Goal: Contribute content: Contribute content

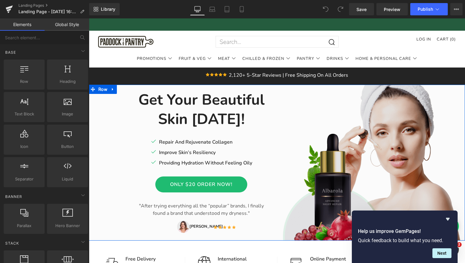
click at [365, 130] on img at bounding box center [374, 163] width 184 height 156
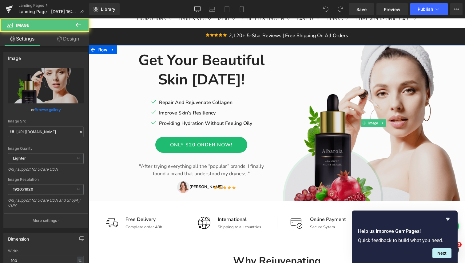
scroll to position [41, 0]
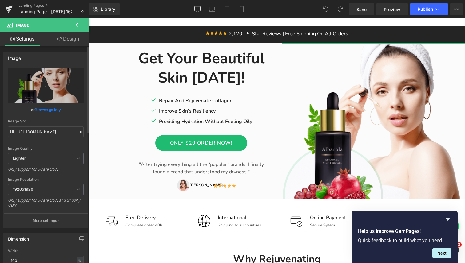
click at [45, 109] on link "Browse gallery" at bounding box center [48, 110] width 26 height 11
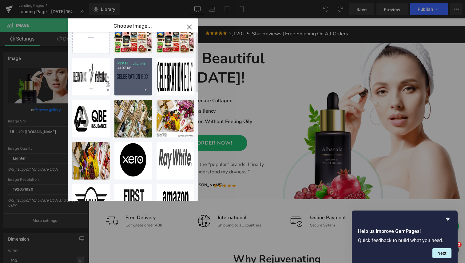
scroll to position [0, 0]
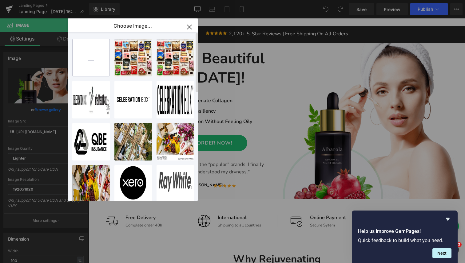
click at [93, 60] on input "file" at bounding box center [91, 57] width 37 height 37
type input "C:\fakepath\IMG_0545.JPG"
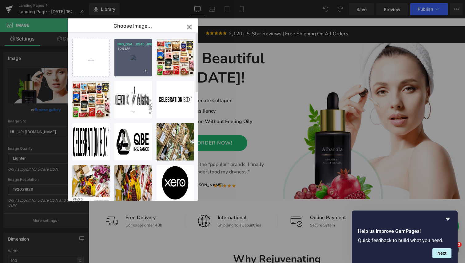
click at [133, 60] on div "IMG_054...0545.JPG 1.28 MB" at bounding box center [133, 58] width 38 height 38
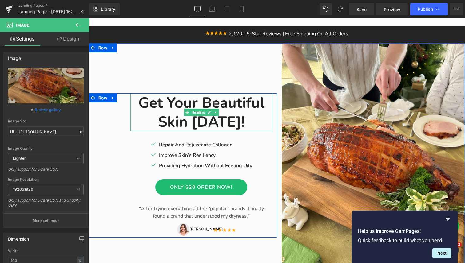
type input "[URL][DOMAIN_NAME]"
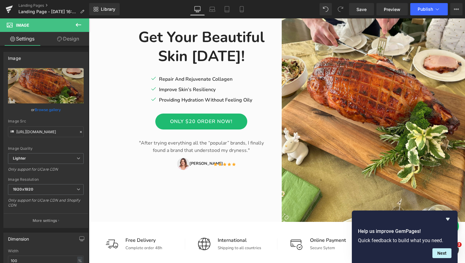
scroll to position [108, 0]
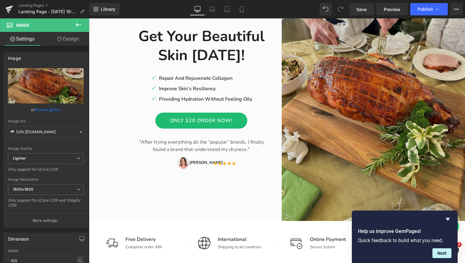
click at [370, 114] on img at bounding box center [374, 99] width 184 height 245
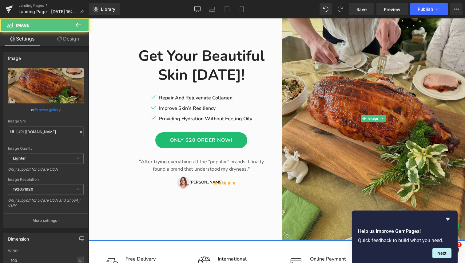
scroll to position [56, 0]
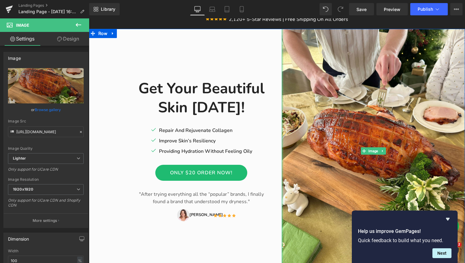
drag, startPoint x: 282, startPoint y: 99, endPoint x: 260, endPoint y: 98, distance: 21.5
click at [260, 98] on div "Get Your Beautiful Skin [DATE]! Heading Icon Repair And Rejuvenate Collagen Tex…" at bounding box center [277, 151] width 376 height 245
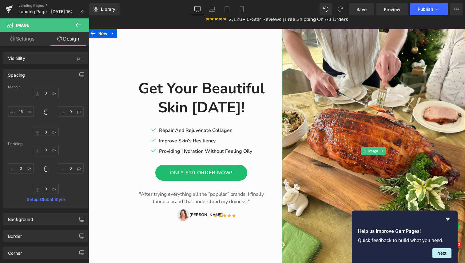
type input "0px"
click at [280, 101] on div "Image" at bounding box center [371, 151] width 188 height 245
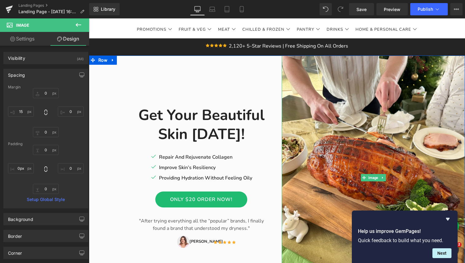
scroll to position [0, 0]
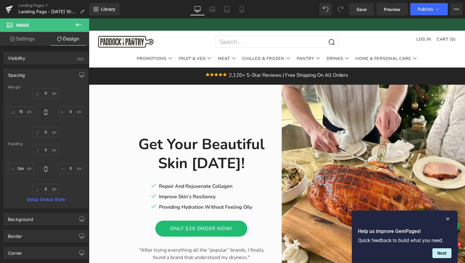
click at [450, 219] on icon "Hide survey" at bounding box center [447, 219] width 7 height 7
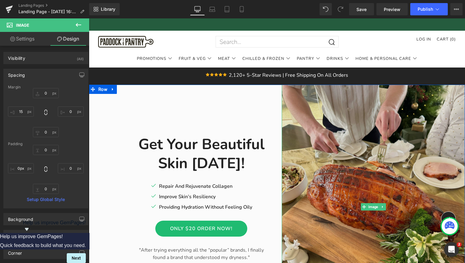
click at [350, 155] on img at bounding box center [374, 207] width 184 height 245
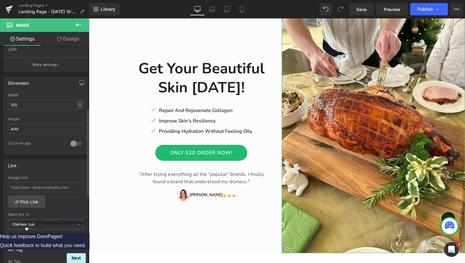
scroll to position [158, 0]
click at [52, 104] on input "100" at bounding box center [46, 103] width 76 height 10
type input "1"
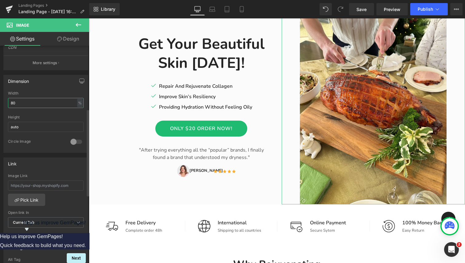
type input "8"
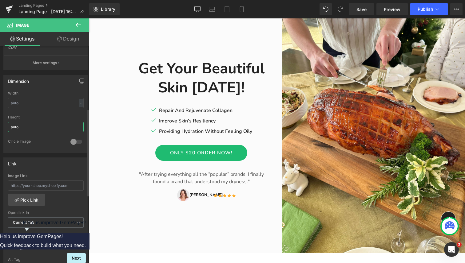
click at [41, 125] on input "auto" at bounding box center [46, 127] width 76 height 10
type input "a"
type input "0"
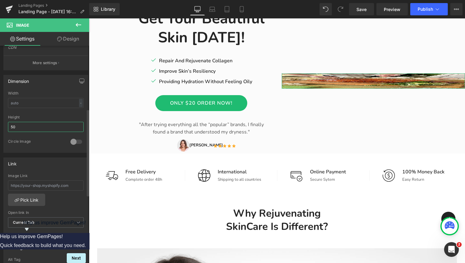
type input "5"
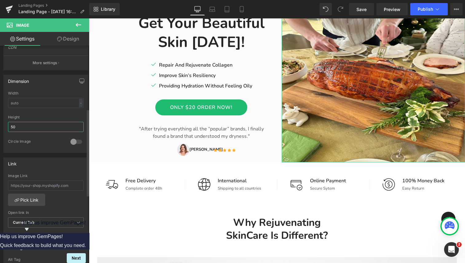
type input "5"
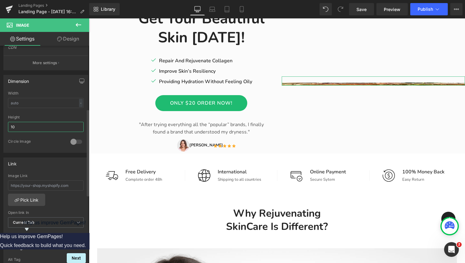
type input "1"
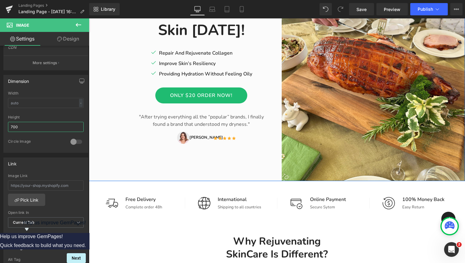
scroll to position [120, 0]
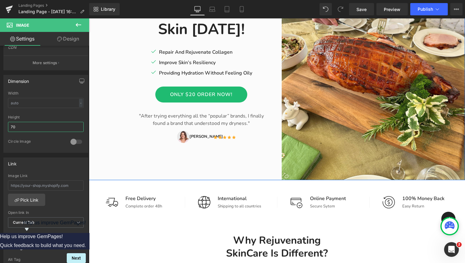
type input "7"
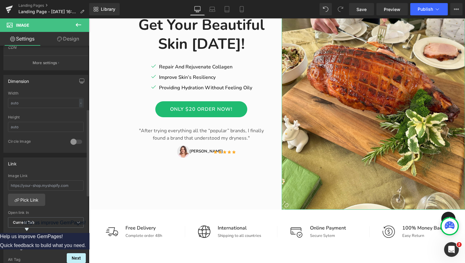
click at [72, 141] on div at bounding box center [76, 142] width 15 height 10
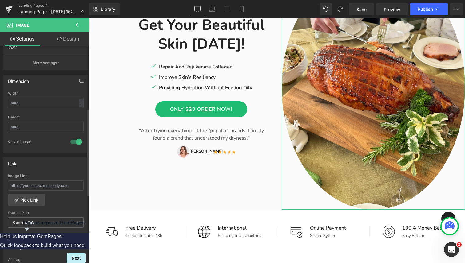
click at [72, 141] on div at bounding box center [76, 142] width 15 height 10
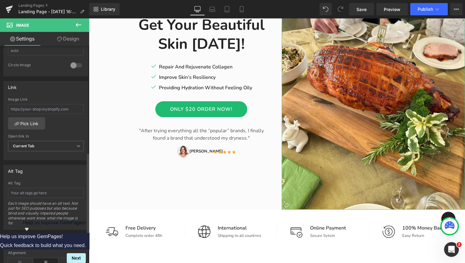
scroll to position [328, 0]
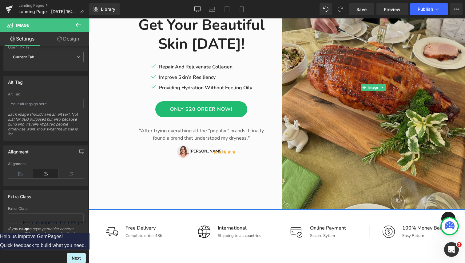
click at [329, 135] on img at bounding box center [374, 87] width 184 height 245
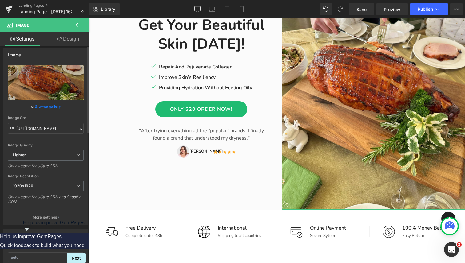
scroll to position [0, 0]
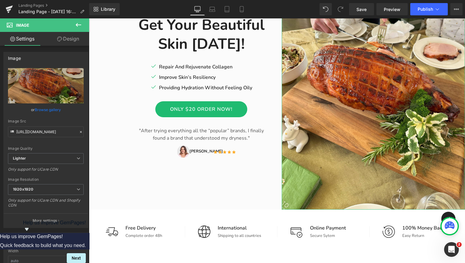
click at [62, 35] on link "Design" at bounding box center [68, 39] width 45 height 14
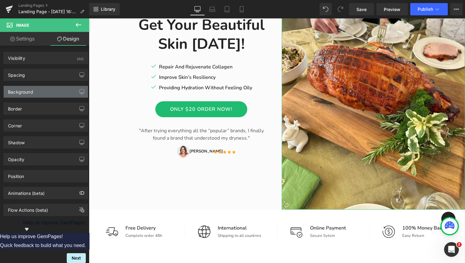
click at [47, 94] on div "Background" at bounding box center [46, 92] width 84 height 12
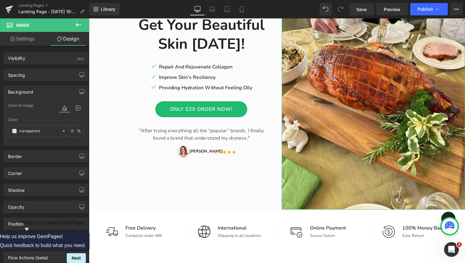
scroll to position [18, 0]
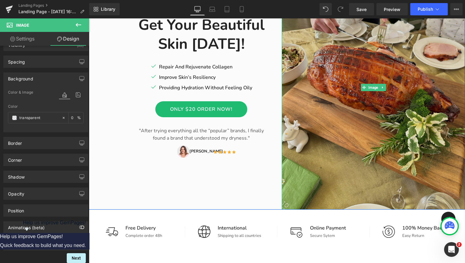
click at [314, 116] on img at bounding box center [374, 87] width 184 height 245
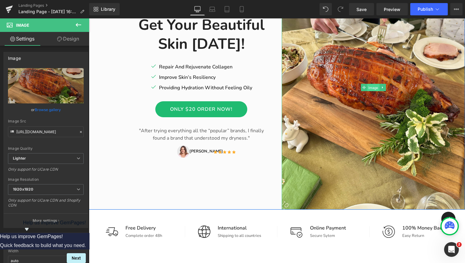
click at [371, 87] on span "Image" at bounding box center [373, 87] width 12 height 7
click at [384, 89] on icon at bounding box center [382, 88] width 3 height 4
click at [394, 88] on icon at bounding box center [391, 88] width 3 height 4
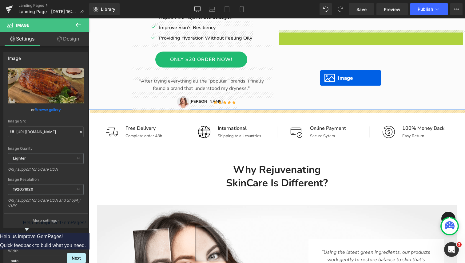
drag, startPoint x: 364, startPoint y: 89, endPoint x: 320, endPoint y: 78, distance: 45.8
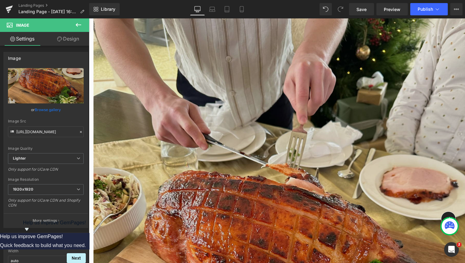
scroll to position [236, 0]
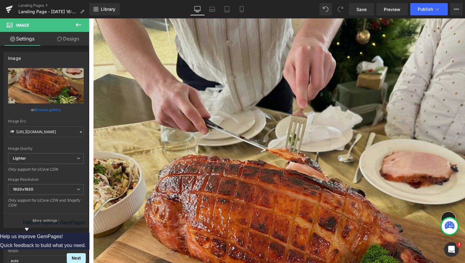
click at [297, 222] on img at bounding box center [278, 241] width 371 height 495
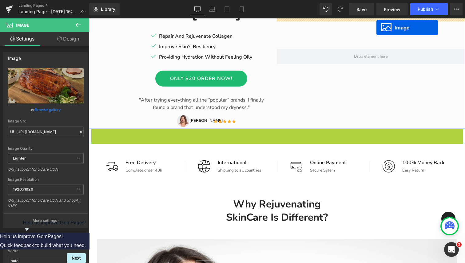
scroll to position [94, 0]
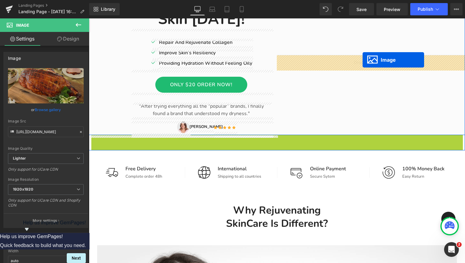
drag, startPoint x: 277, startPoint y: 239, endPoint x: 361, endPoint y: 62, distance: 196.2
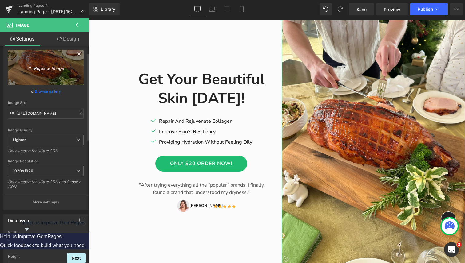
scroll to position [19, 0]
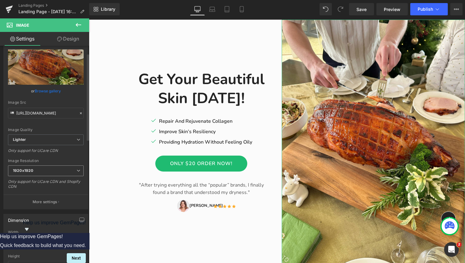
click at [40, 174] on span "1920x1920" at bounding box center [46, 171] width 76 height 11
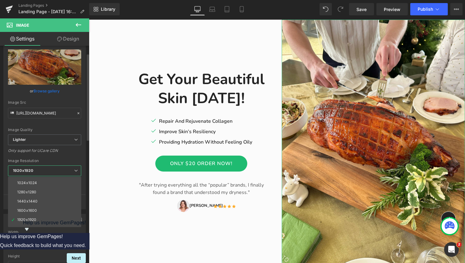
scroll to position [88, 0]
click at [30, 222] on div "3000x3000" at bounding box center [28, 223] width 22 height 4
type input "[URL][DOMAIN_NAME]"
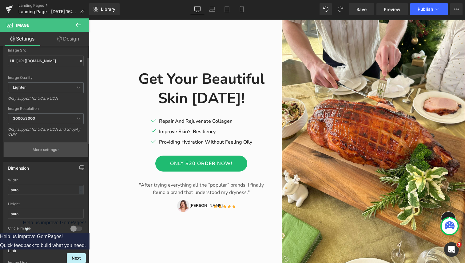
scroll to position [74, 0]
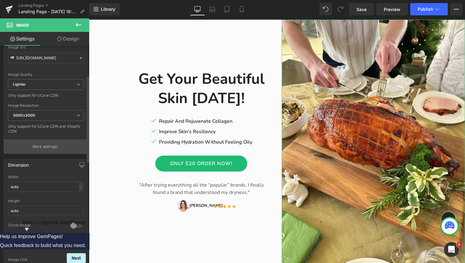
click at [37, 148] on p "More settings" at bounding box center [45, 147] width 25 height 6
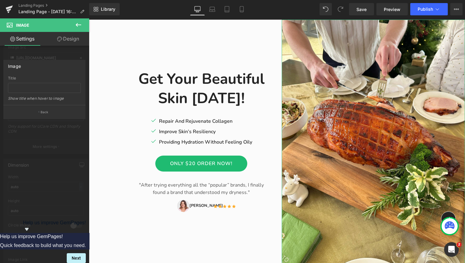
click at [29, 137] on div at bounding box center [44, 142] width 89 height 248
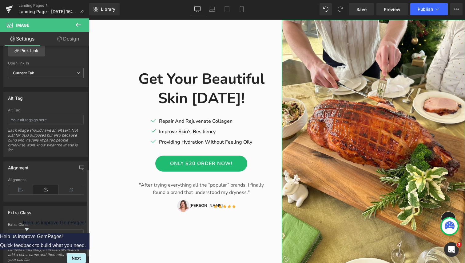
scroll to position [304, 0]
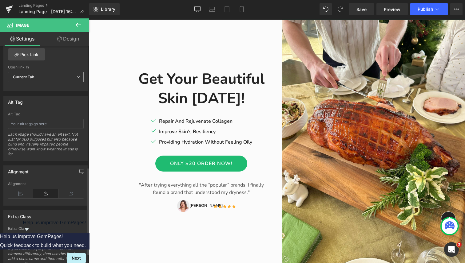
click at [50, 77] on span "Current Tab" at bounding box center [46, 77] width 76 height 11
click at [27, 110] on div "Alt Tag Alt Tag Each image should have an alt text. Not just for SEO purposes b…" at bounding box center [44, 128] width 82 height 65
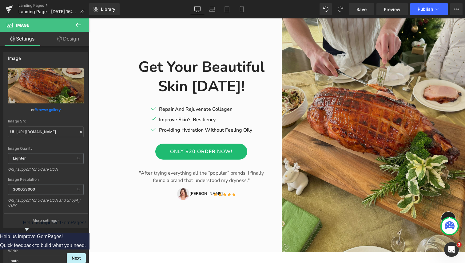
scroll to position [79, 0]
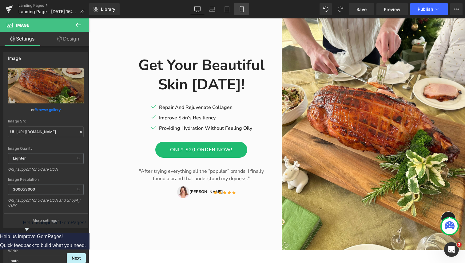
click at [241, 14] on link "Mobile" at bounding box center [241, 9] width 15 height 12
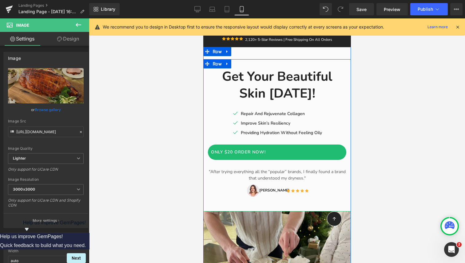
scroll to position [0, 0]
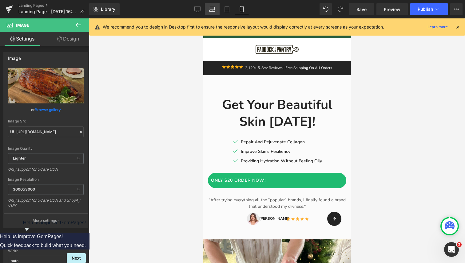
click at [215, 9] on link "Laptop" at bounding box center [212, 9] width 15 height 12
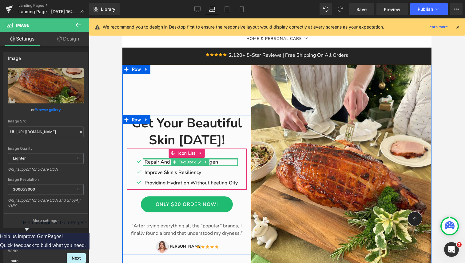
scroll to position [62, 0]
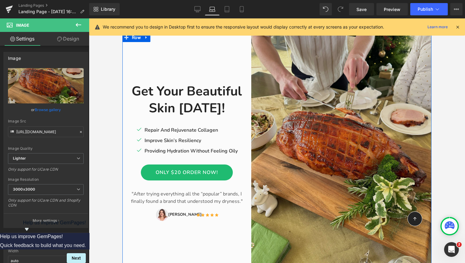
click at [320, 169] on img at bounding box center [341, 153] width 180 height 240
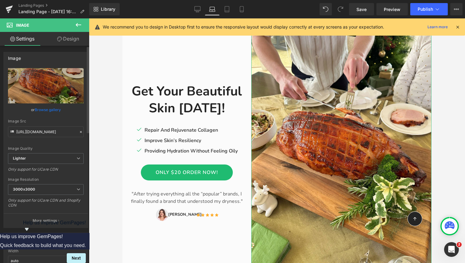
click at [41, 111] on link "Browse gallery" at bounding box center [48, 110] width 26 height 11
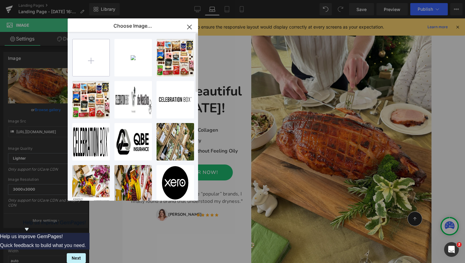
click at [89, 58] on input "file" at bounding box center [91, 57] width 37 height 37
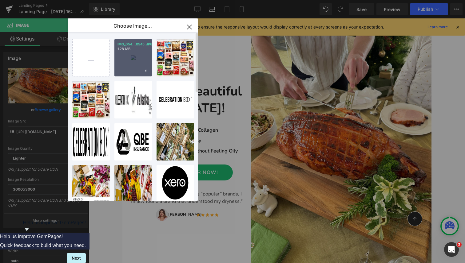
type input "C:\fakepath\IMG_0563.JPG"
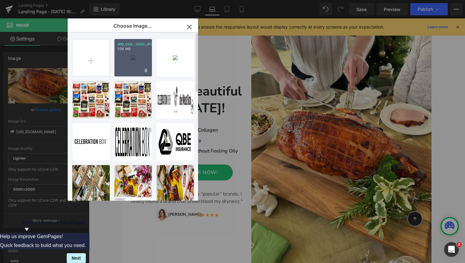
click at [123, 50] on p "1.06 MB" at bounding box center [132, 49] width 31 height 5
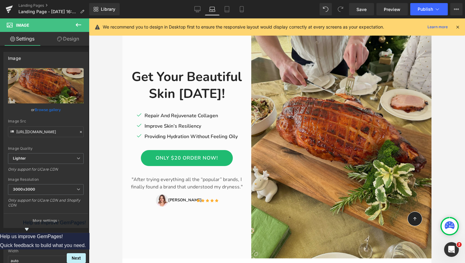
scroll to position [79, 0]
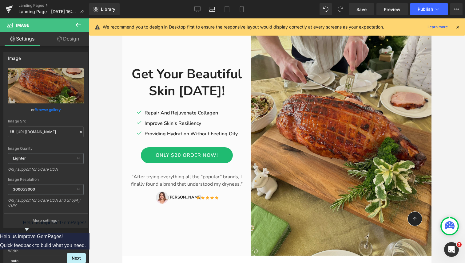
click at [328, 142] on img at bounding box center [341, 136] width 180 height 240
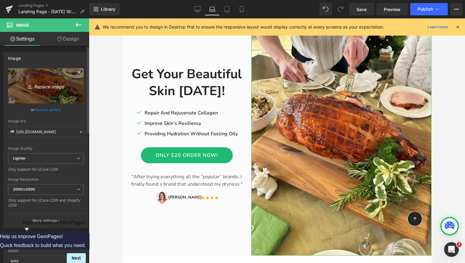
click at [42, 87] on icon "Replace Image" at bounding box center [45, 86] width 49 height 8
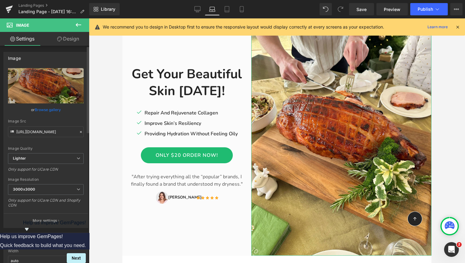
click at [43, 110] on link "Browse gallery" at bounding box center [48, 110] width 26 height 11
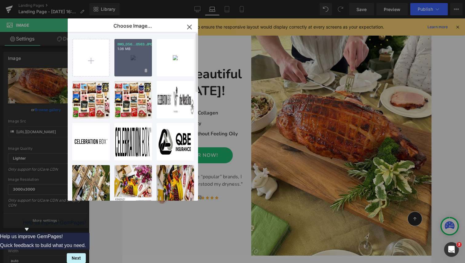
click at [132, 56] on div "IMG_056...0563.JPG 1.06 MB" at bounding box center [133, 58] width 38 height 38
type input "[URL][DOMAIN_NAME]"
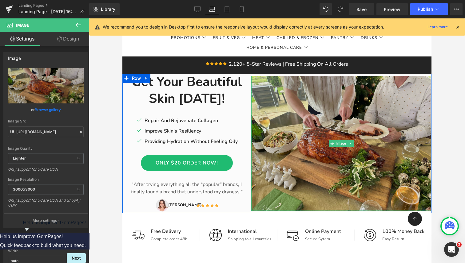
scroll to position [22, 0]
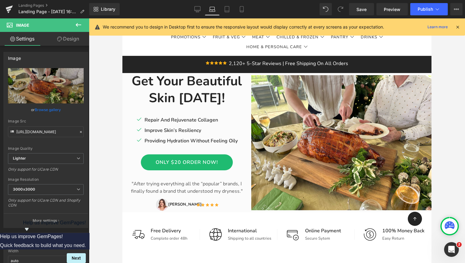
click at [447, 82] on div at bounding box center [277, 140] width 376 height 245
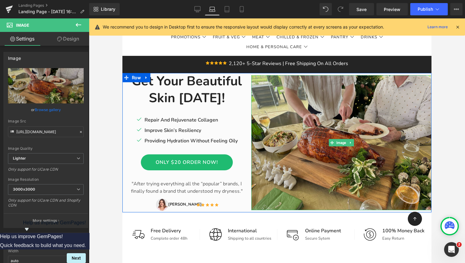
click at [360, 88] on img at bounding box center [341, 142] width 180 height 135
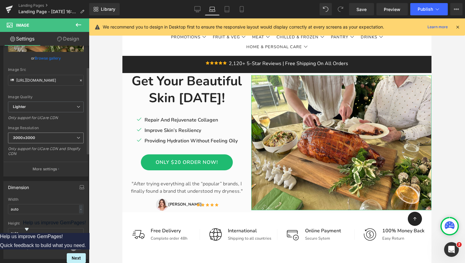
scroll to position [62, 0]
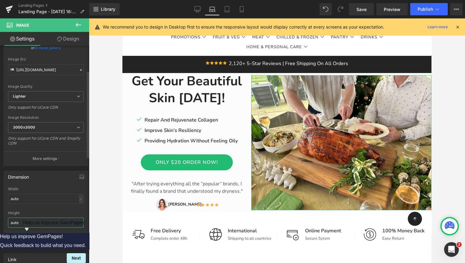
click at [28, 222] on input "auto" at bounding box center [46, 223] width 76 height 10
type input "a"
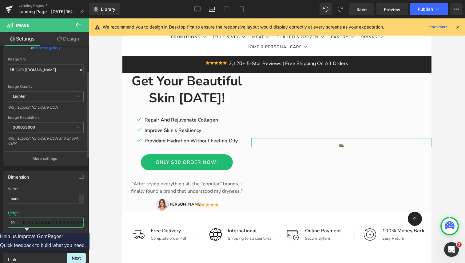
type input "1"
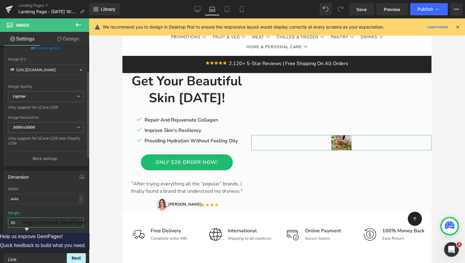
type input "5"
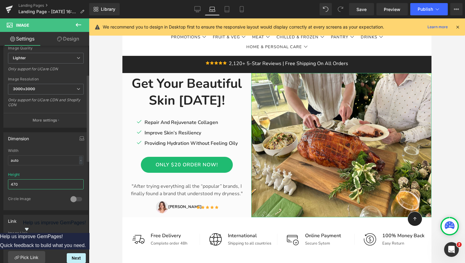
scroll to position [102, 0]
type input "470"
click at [26, 199] on div "Circle Image" at bounding box center [36, 198] width 56 height 6
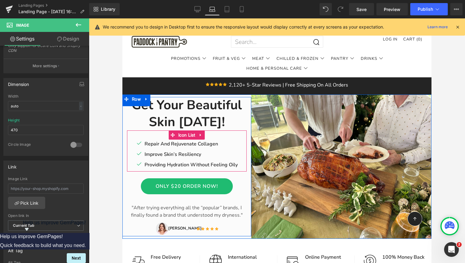
scroll to position [6, 0]
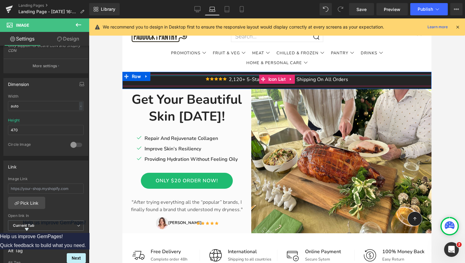
click at [308, 78] on p "2,120+ 5-Star Reviews | Free Shipping On All Orders" at bounding box center [288, 79] width 119 height 7
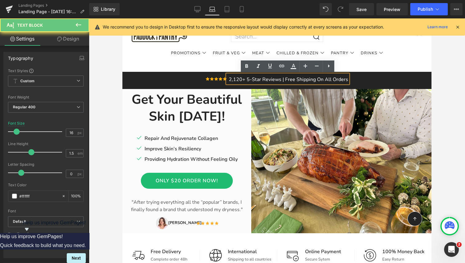
click at [316, 81] on p "2,120+ 5-Star Reviews | Free Shipping On All Orders" at bounding box center [288, 79] width 119 height 7
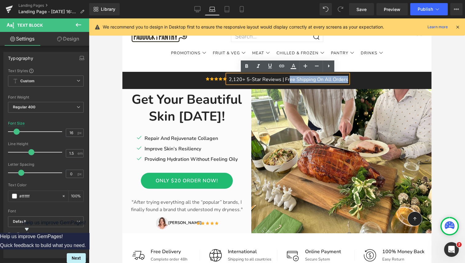
drag, startPoint x: 348, startPoint y: 79, endPoint x: 290, endPoint y: 82, distance: 57.6
click at [290, 81] on div "2,120+ 5-Star Reviews | Free Shipping On All Orders" at bounding box center [287, 79] width 121 height 9
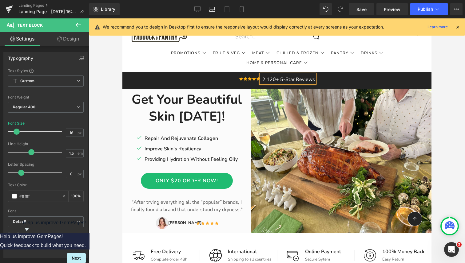
click at [219, 79] on div "Icon Icon Icon Icon Icon Icon List Hoz 2,120+ 5-Star Reviews Text Block" at bounding box center [276, 81] width 309 height 12
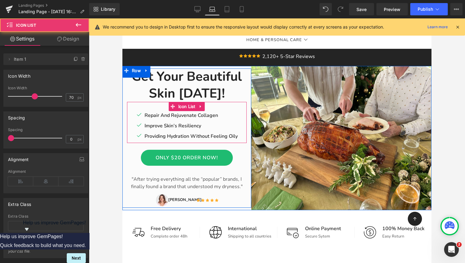
scroll to position [29, 0]
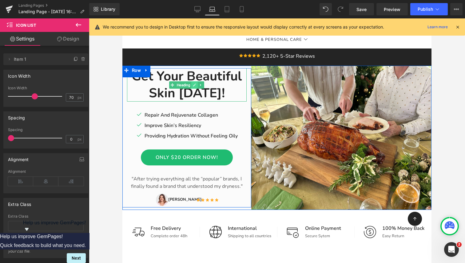
click at [196, 88] on link at bounding box center [194, 84] width 6 height 7
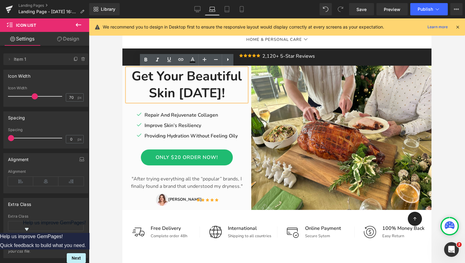
click at [219, 91] on h1 "Skin [DATE]!" at bounding box center [187, 93] width 120 height 17
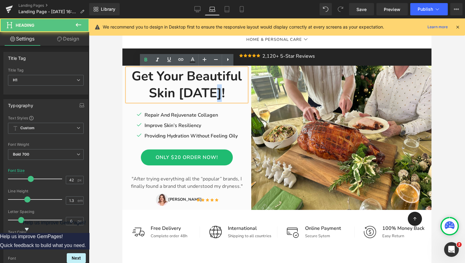
click at [219, 91] on h1 "Skin [DATE]!" at bounding box center [187, 93] width 120 height 17
click at [224, 92] on h1 "Skin [DATE]!" at bounding box center [187, 93] width 120 height 17
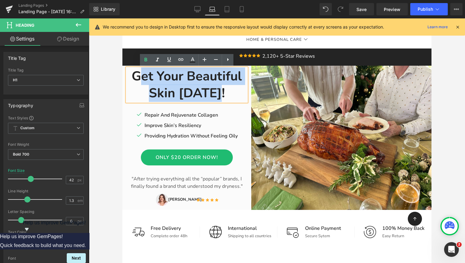
drag, startPoint x: 227, startPoint y: 92, endPoint x: 142, endPoint y: 76, distance: 86.6
click at [142, 76] on div "Get Your Beautiful Skin [DATE]!" at bounding box center [187, 85] width 120 height 34
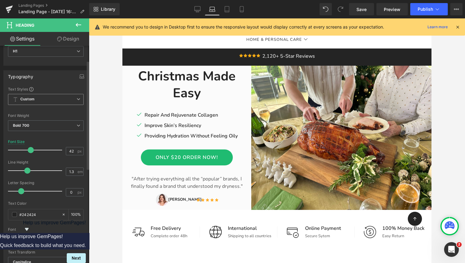
scroll to position [34, 0]
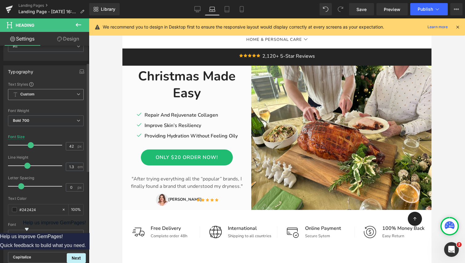
click at [38, 96] on span "Custom Setup Global Style" at bounding box center [46, 94] width 76 height 11
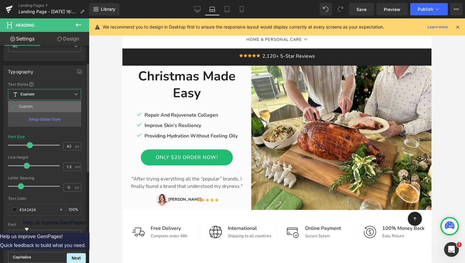
click at [33, 109] on li "Custom" at bounding box center [44, 106] width 73 height 11
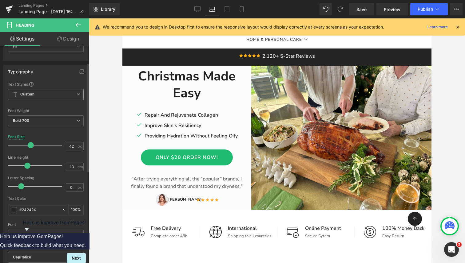
click at [34, 95] on b "Custom" at bounding box center [27, 94] width 14 height 5
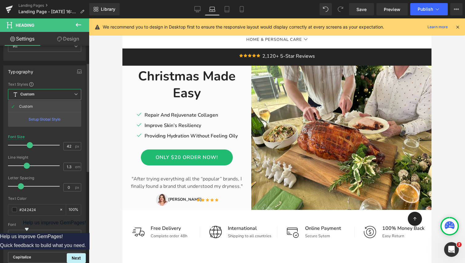
click at [34, 119] on div "Setup Global Style" at bounding box center [44, 119] width 73 height 14
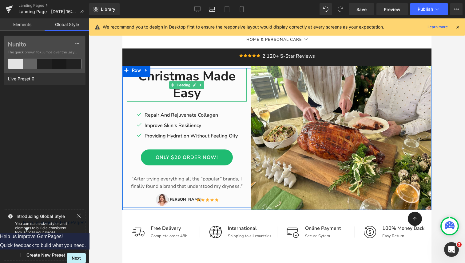
click at [152, 80] on h1 "Christmas Made Easy" at bounding box center [187, 85] width 120 height 34
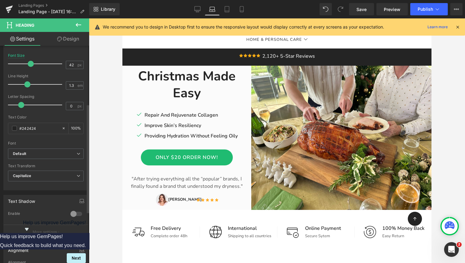
scroll to position [116, 0]
click at [41, 154] on b "Default" at bounding box center [45, 153] width 64 height 5
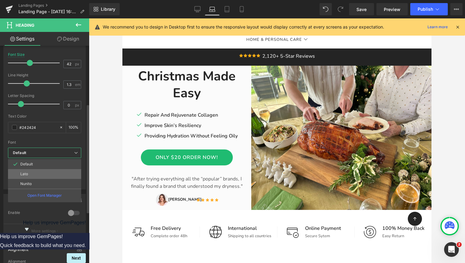
click at [35, 176] on li "Lato" at bounding box center [44, 174] width 73 height 10
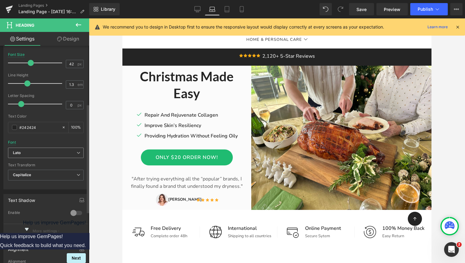
click at [42, 153] on b "Lato" at bounding box center [45, 153] width 64 height 5
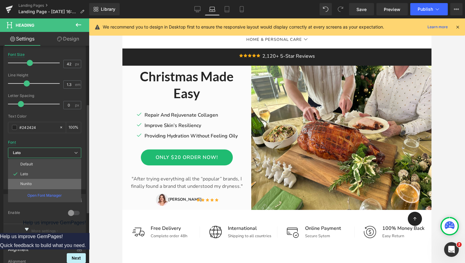
click at [39, 184] on li "Nunito" at bounding box center [44, 184] width 73 height 10
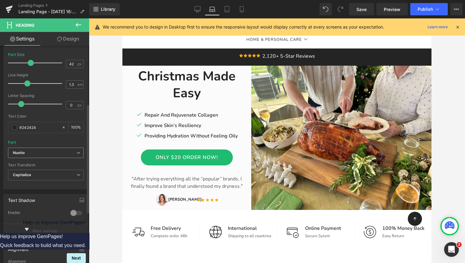
click at [42, 153] on b "Nunito" at bounding box center [45, 153] width 64 height 5
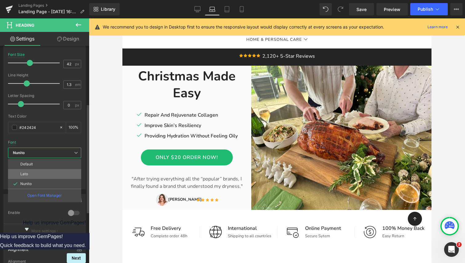
click at [39, 172] on li "Lato" at bounding box center [44, 174] width 73 height 10
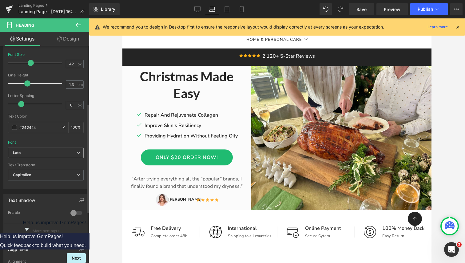
click at [39, 152] on b "Lato" at bounding box center [45, 153] width 64 height 5
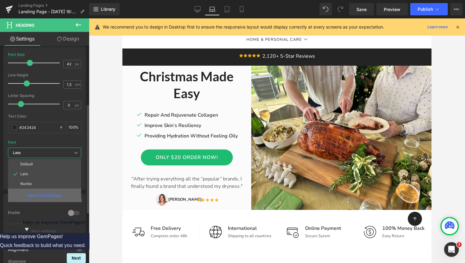
click at [38, 197] on p "Open Font Manager" at bounding box center [44, 196] width 34 height 6
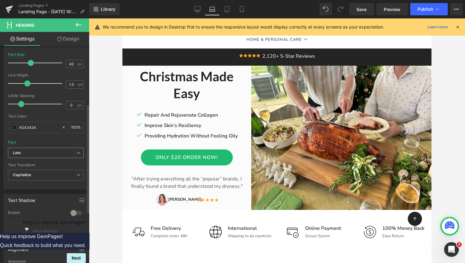
click at [45, 155] on b "Lato" at bounding box center [45, 153] width 64 height 5
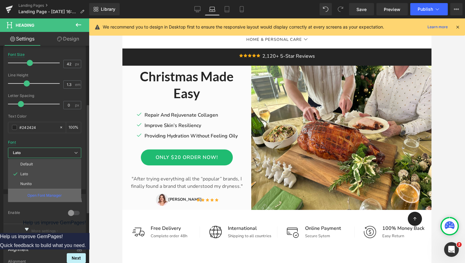
click at [42, 193] on p "Open Font Manager" at bounding box center [44, 196] width 34 height 6
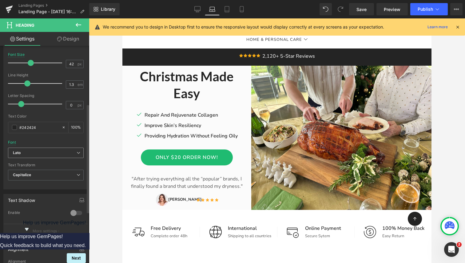
click at [44, 151] on b "Lato" at bounding box center [45, 153] width 64 height 5
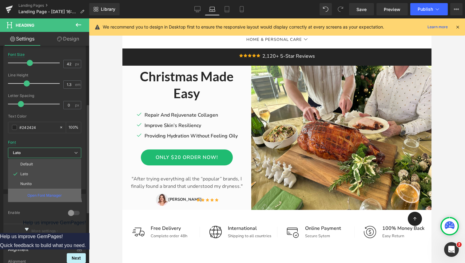
click at [44, 194] on p "Open Font Manager" at bounding box center [44, 196] width 34 height 6
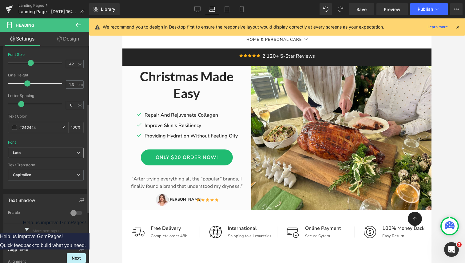
click at [44, 194] on div "Text Shadow 0 Enable #333333 Shadow Color #333333 100 % More settings" at bounding box center [45, 216] width 85 height 45
click at [45, 153] on b "Lato" at bounding box center [45, 153] width 64 height 5
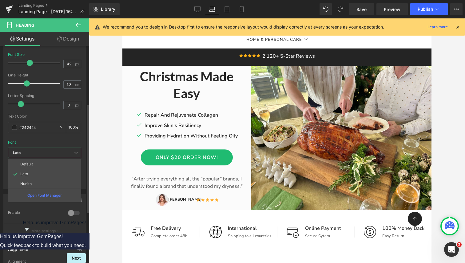
click at [3, 137] on div "Typography Text Styles Custom Custom Setup Global Style Custom Setup Global Sty…" at bounding box center [44, 83] width 89 height 211
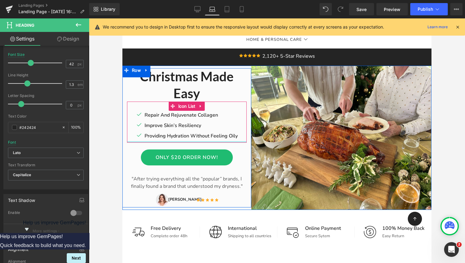
scroll to position [14, 0]
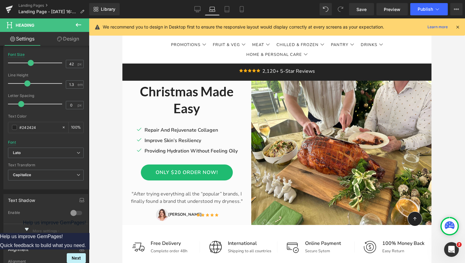
click at [114, 119] on div at bounding box center [277, 140] width 376 height 245
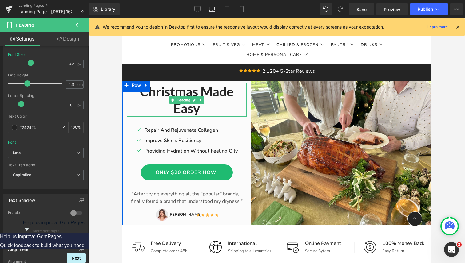
scroll to position [0, 0]
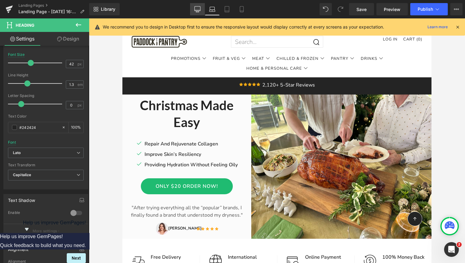
click at [198, 7] on icon at bounding box center [197, 9] width 6 height 6
type input "48"
type input "100"
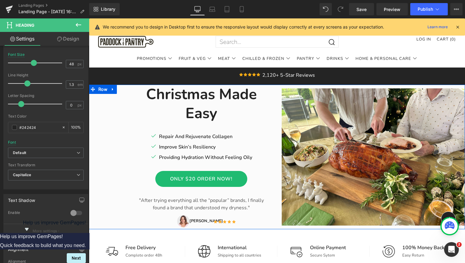
click at [254, 137] on div "Icon Repair And Rejuvenate Collagen Text Block Icon Improve Skin’s Resiliency T…" at bounding box center [201, 148] width 142 height 31
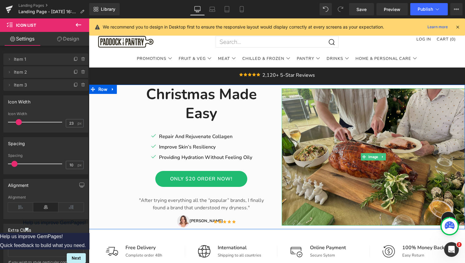
scroll to position [10, 0]
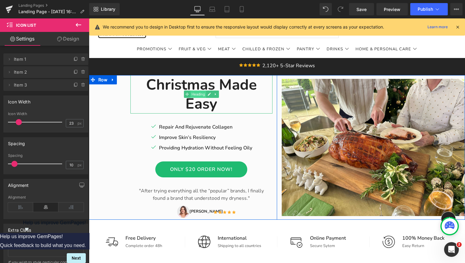
click at [197, 92] on span "Heading" at bounding box center [198, 94] width 16 height 7
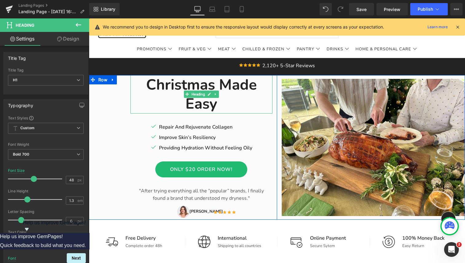
scroll to position [0, 0]
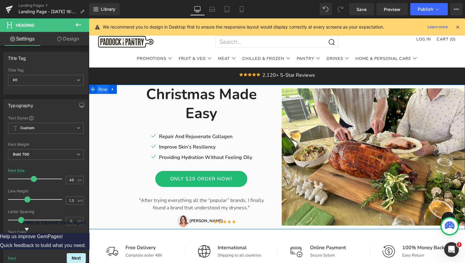
click at [105, 91] on span "Row" at bounding box center [103, 89] width 12 height 9
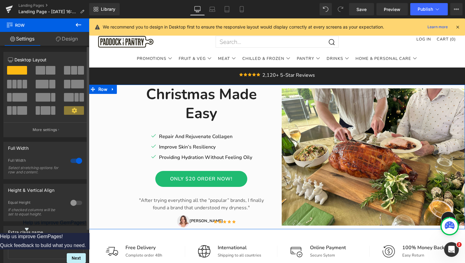
click at [71, 84] on span at bounding box center [77, 84] width 13 height 9
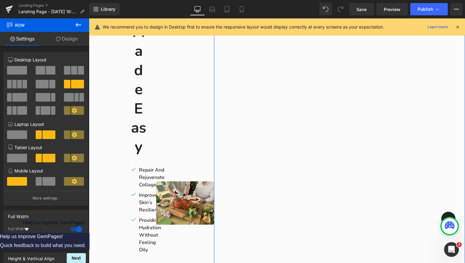
scroll to position [155, 0]
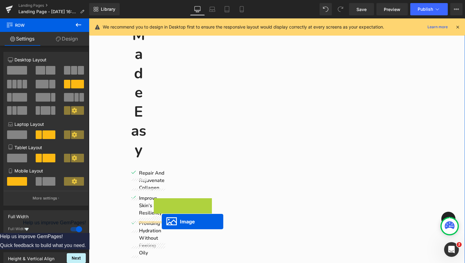
drag, startPoint x: 182, startPoint y: 223, endPoint x: 158, endPoint y: 219, distance: 24.7
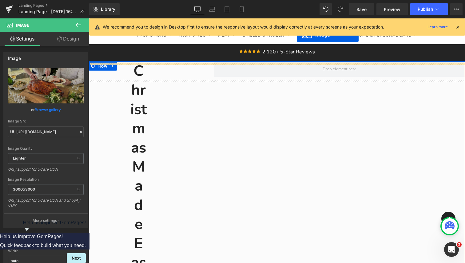
scroll to position [0, 0]
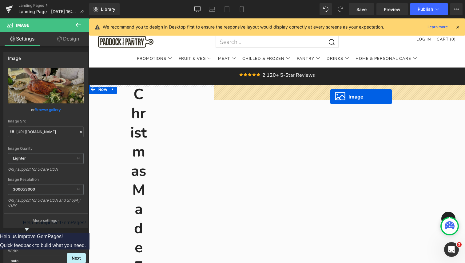
drag, startPoint x: 148, startPoint y: 215, endPoint x: 330, endPoint y: 96, distance: 217.1
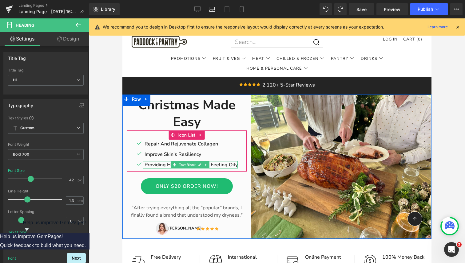
scroll to position [10, 0]
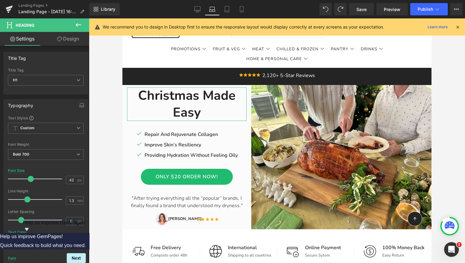
click at [65, 38] on link "Design" at bounding box center [68, 39] width 45 height 14
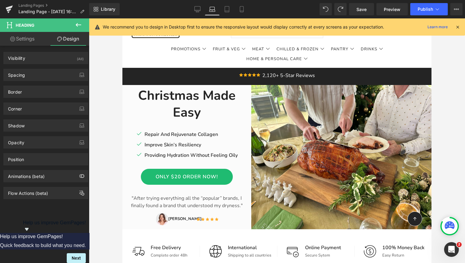
click at [102, 107] on div at bounding box center [277, 140] width 376 height 245
click at [118, 111] on div at bounding box center [277, 140] width 376 height 245
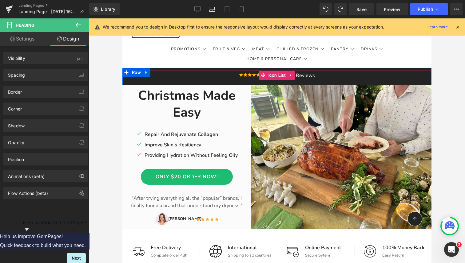
click at [174, 78] on div "Icon Icon Icon Icon Icon Icon List Hoz 2,120+ 5-Star Reviews Text Block" at bounding box center [276, 77] width 309 height 12
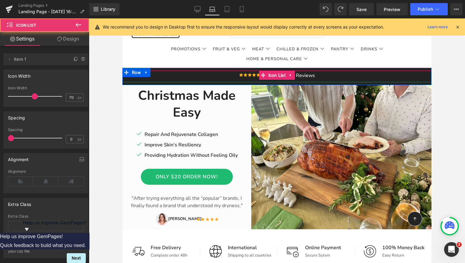
click at [135, 110] on h1 "Christmas Made Easy" at bounding box center [187, 105] width 120 height 34
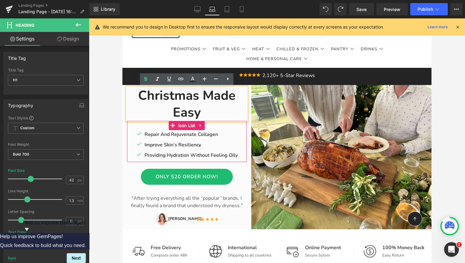
click at [150, 127] on div "Icon Repair And Rejuvenate Collagen Text Block Icon Improve Skin’s Resiliency T…" at bounding box center [187, 141] width 120 height 41
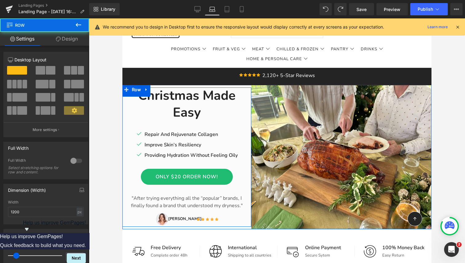
click at [124, 129] on div "Christmas Made Easy Heading Icon Repair And Rejuvenate Collagen Text Block Icon…" at bounding box center [186, 158] width 129 height 140
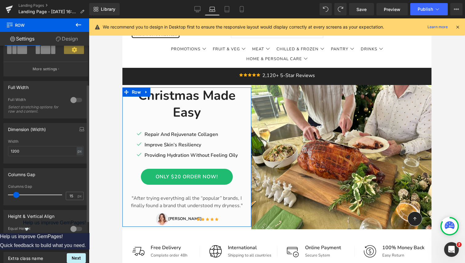
click at [72, 100] on div at bounding box center [76, 100] width 15 height 10
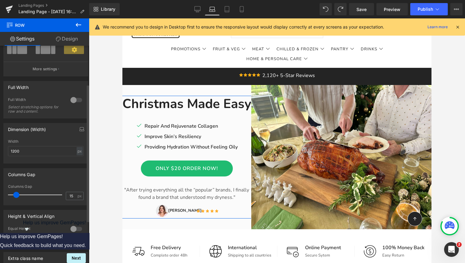
scroll to position [41, 0]
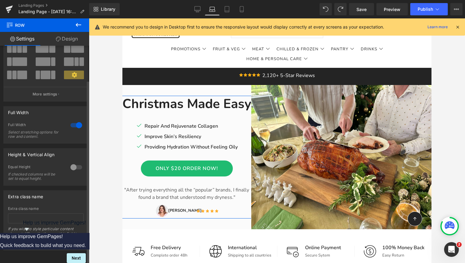
click at [73, 120] on div at bounding box center [76, 125] width 15 height 10
type input "100"
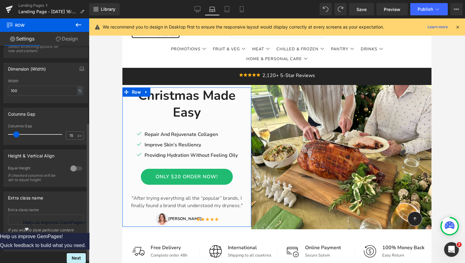
scroll to position [122, 0]
type input "11"
drag, startPoint x: 18, startPoint y: 133, endPoint x: 16, endPoint y: 138, distance: 4.8
click at [16, 138] on div at bounding box center [36, 134] width 51 height 12
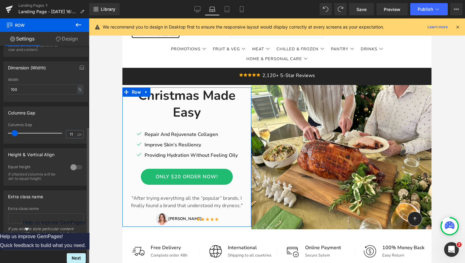
click at [73, 163] on div at bounding box center [76, 168] width 15 height 10
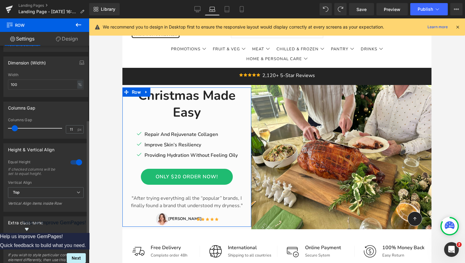
click at [73, 161] on div at bounding box center [76, 163] width 15 height 10
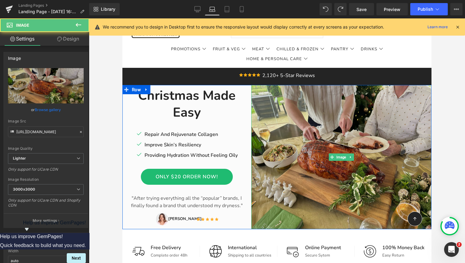
click at [298, 160] on img at bounding box center [341, 157] width 180 height 144
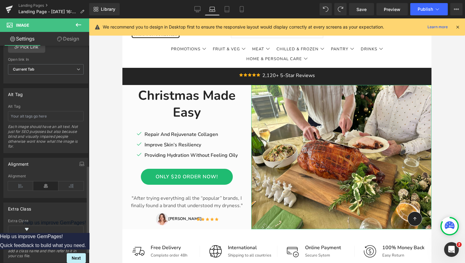
scroll to position [328, 0]
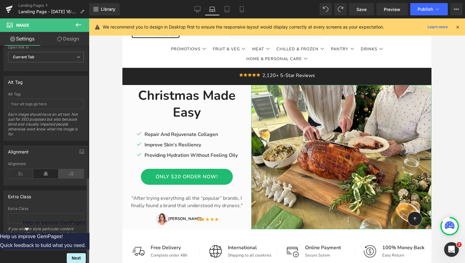
click at [68, 169] on icon at bounding box center [70, 173] width 25 height 9
click at [48, 169] on icon at bounding box center [45, 173] width 25 height 9
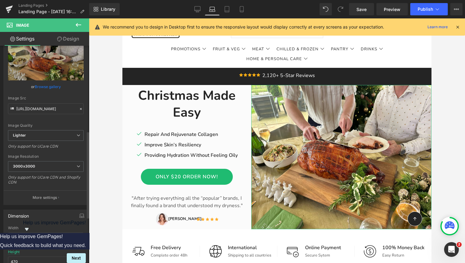
scroll to position [0, 0]
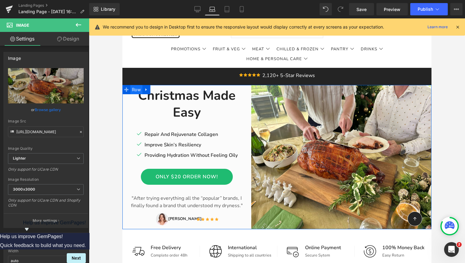
click at [133, 89] on span "Row" at bounding box center [136, 89] width 12 height 9
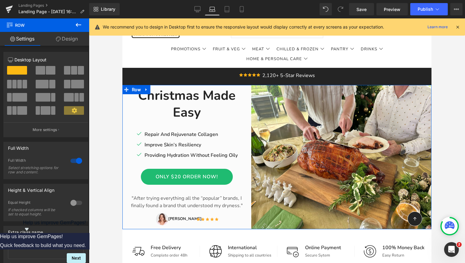
click at [68, 38] on link "Design" at bounding box center [67, 39] width 45 height 14
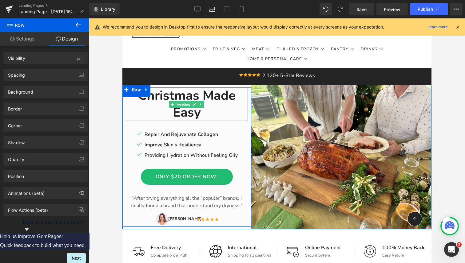
click at [131, 114] on h1 "Christmas Made Easy" at bounding box center [187, 105] width 122 height 34
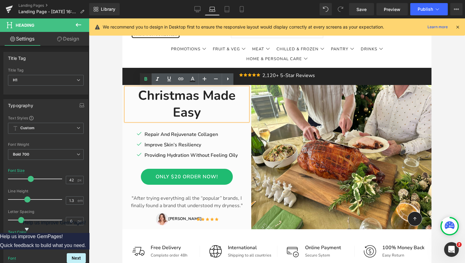
click at [148, 78] on icon at bounding box center [145, 79] width 7 height 7
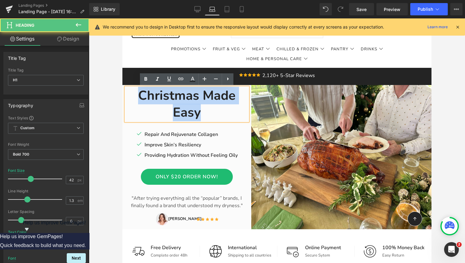
drag, startPoint x: 206, startPoint y: 112, endPoint x: 138, endPoint y: 93, distance: 70.1
click at [138, 93] on div "Christmas Made Easy Heading Icon Repair And Rejuvenate Collagen Text Block Icon…" at bounding box center [276, 157] width 309 height 144
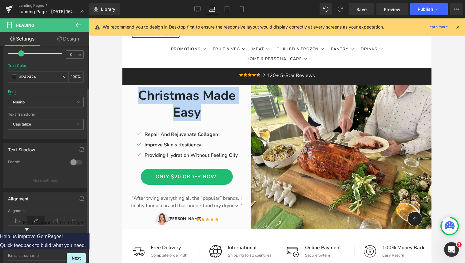
scroll to position [182, 0]
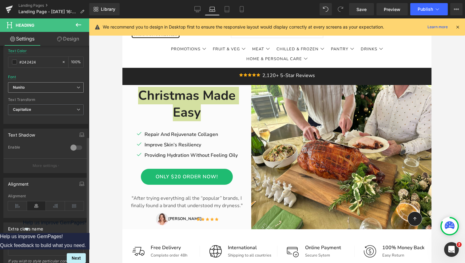
click at [39, 83] on span "Nunito" at bounding box center [46, 87] width 76 height 11
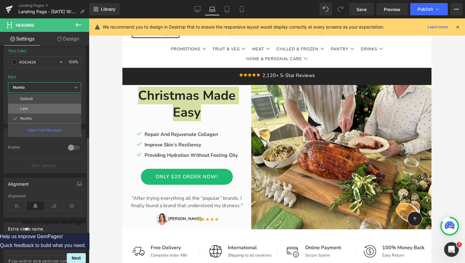
click at [35, 108] on li "Lato" at bounding box center [44, 109] width 73 height 10
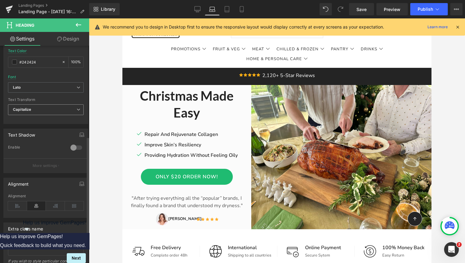
click at [42, 107] on span "Capitalize" at bounding box center [46, 110] width 76 height 11
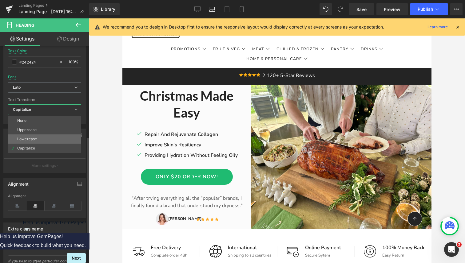
click at [32, 138] on div "Lowercase" at bounding box center [27, 139] width 20 height 4
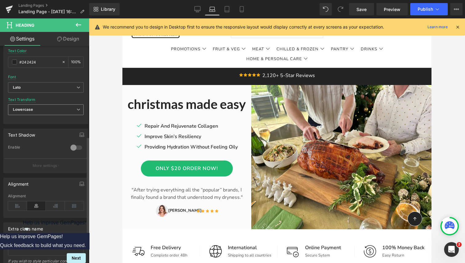
click at [40, 106] on span "Lowercase" at bounding box center [46, 110] width 76 height 11
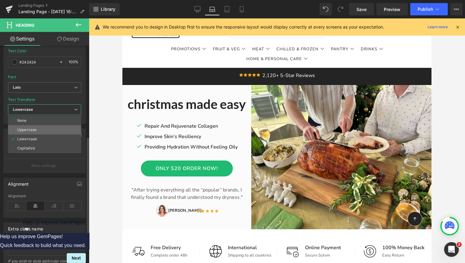
click at [37, 127] on li "Uppercase" at bounding box center [44, 129] width 73 height 9
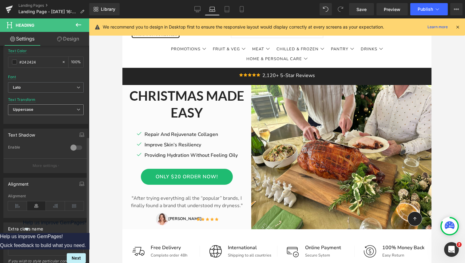
click at [41, 109] on span "Uppercase" at bounding box center [46, 110] width 76 height 11
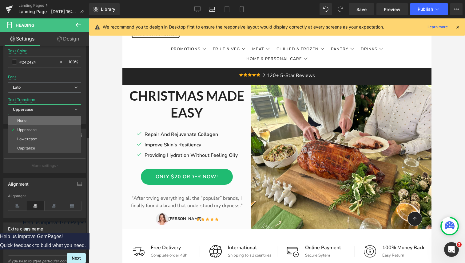
click at [36, 121] on li "None" at bounding box center [44, 120] width 73 height 9
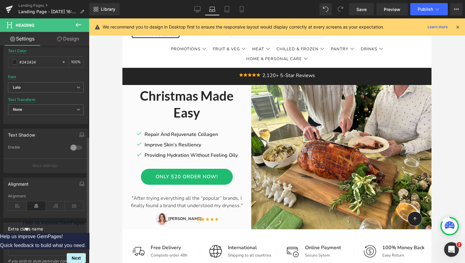
click at [72, 148] on div at bounding box center [76, 148] width 15 height 10
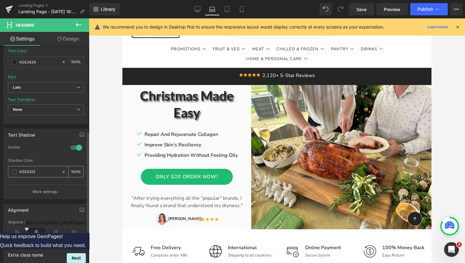
click at [13, 172] on span at bounding box center [14, 172] width 5 height 5
click at [73, 171] on input "100" at bounding box center [74, 171] width 6 height 7
type input "1"
type input "5"
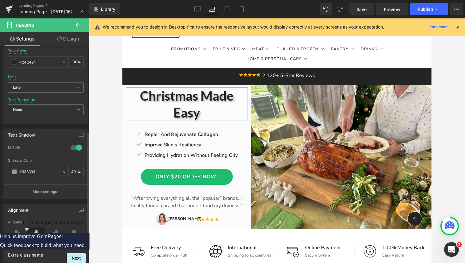
type input "40"
click at [77, 157] on div "Enable" at bounding box center [46, 152] width 76 height 14
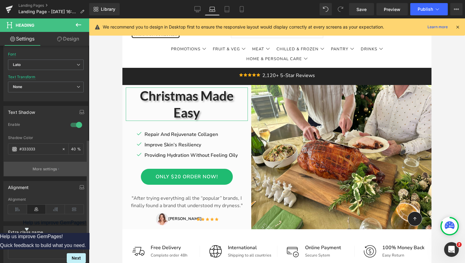
scroll to position [207, 0]
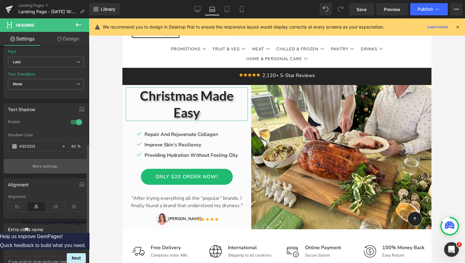
click at [49, 163] on button "More settings" at bounding box center [46, 166] width 84 height 14
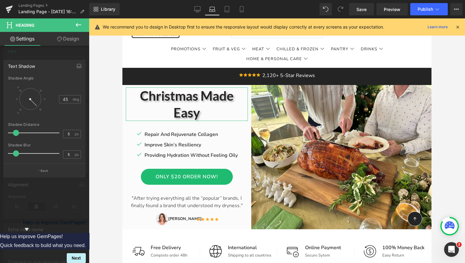
click at [23, 40] on link "Settings" at bounding box center [22, 39] width 45 height 14
click at [79, 25] on icon at bounding box center [78, 24] width 7 height 7
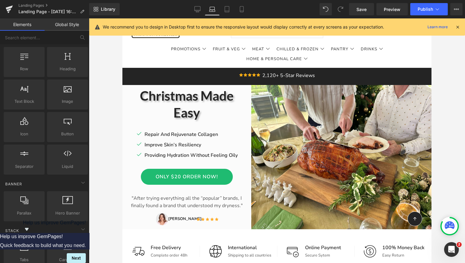
scroll to position [16, 0]
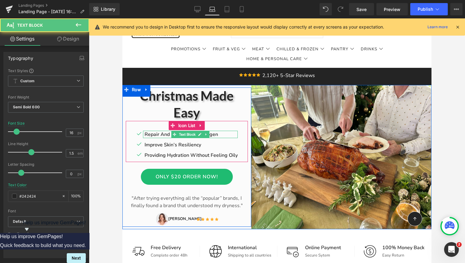
click at [156, 136] on p "Repair And Rejuvenate Collagen" at bounding box center [190, 134] width 93 height 7
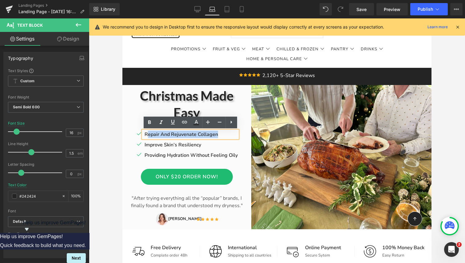
drag, startPoint x: 218, startPoint y: 134, endPoint x: 148, endPoint y: 133, distance: 69.2
click at [148, 133] on p "Repair And Rejuvenate Collagen" at bounding box center [190, 134] width 93 height 7
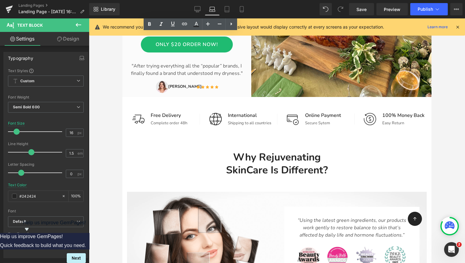
scroll to position [0, 0]
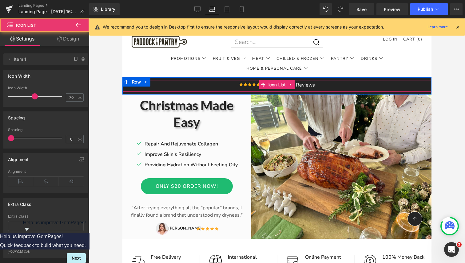
click at [147, 89] on div "Icon Icon Icon Icon Icon Icon List Hoz 2,120+ 5-Star Reviews Text Block" at bounding box center [276, 86] width 309 height 12
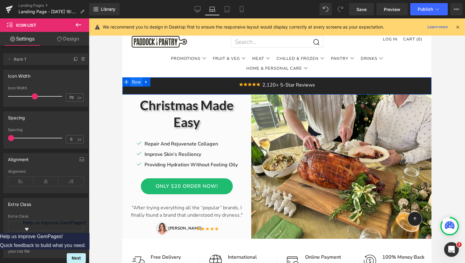
click at [135, 83] on span "Row" at bounding box center [136, 81] width 12 height 9
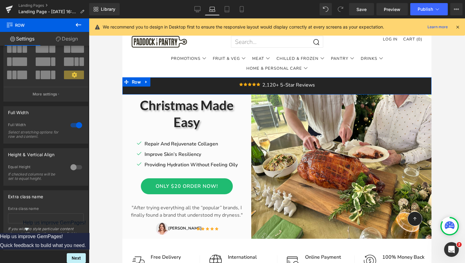
scroll to position [41, 0]
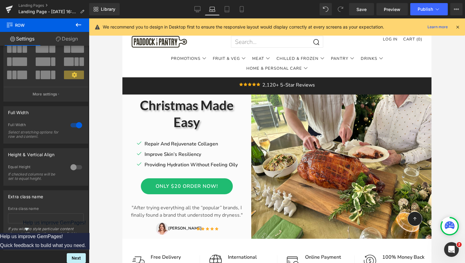
click at [110, 107] on div at bounding box center [277, 140] width 376 height 245
click at [128, 107] on h1 "Christmas Made Easy" at bounding box center [187, 114] width 122 height 34
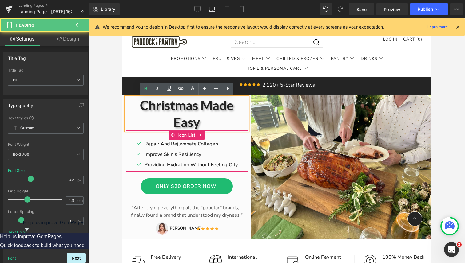
click at [128, 156] on div "Icon Repair And Rejuvenate Collagen Text Block Icon Improve Skin’s Resiliency T…" at bounding box center [187, 155] width 122 height 31
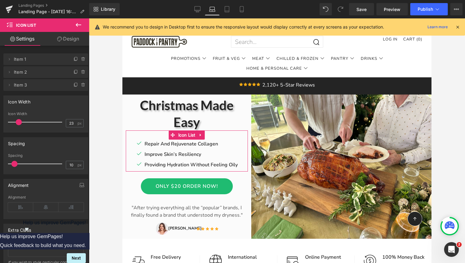
click at [128, 165] on div "Icon Repair And Rejuvenate Collagen Text Block Icon Improve Skin’s Resiliency T…" at bounding box center [187, 155] width 122 height 31
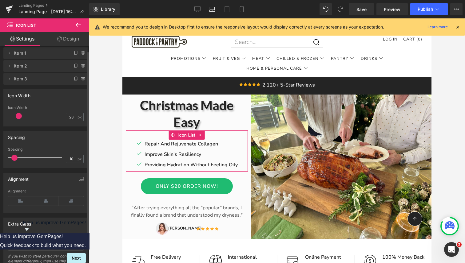
scroll to position [0, 0]
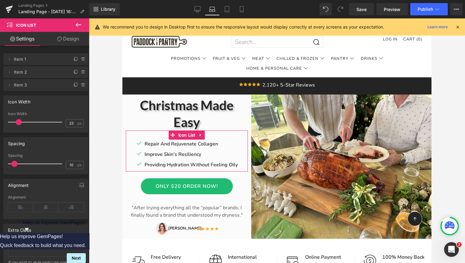
click at [60, 41] on icon at bounding box center [59, 39] width 5 height 5
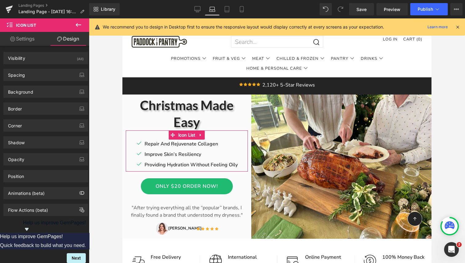
click at [27, 39] on link "Settings" at bounding box center [22, 39] width 45 height 14
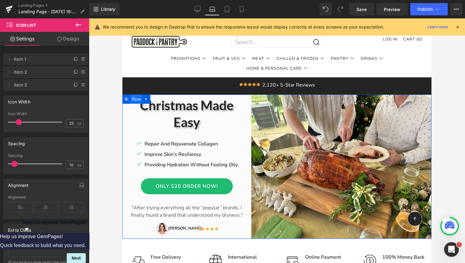
click at [137, 99] on span "Row" at bounding box center [136, 99] width 12 height 9
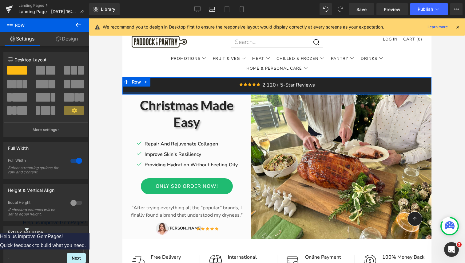
drag, startPoint x: 137, startPoint y: 89, endPoint x: 259, endPoint y: 93, distance: 122.1
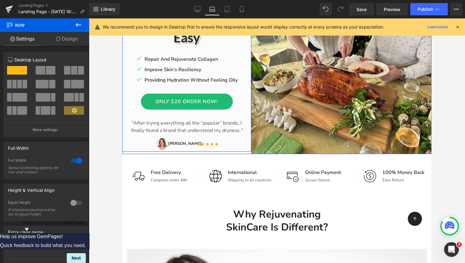
scroll to position [90, 0]
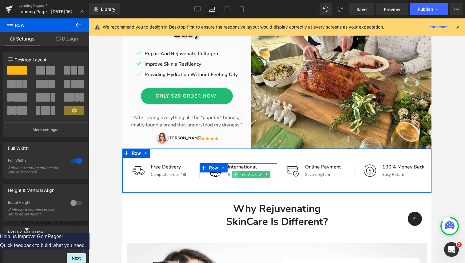
click at [236, 171] on span at bounding box center [235, 174] width 6 height 7
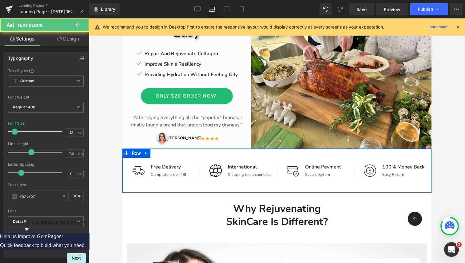
scroll to position [0, 0]
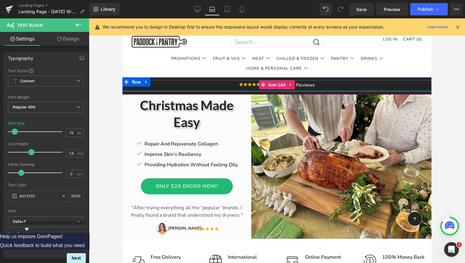
click at [164, 105] on h1 "Christmas Made Easy" at bounding box center [187, 114] width 122 height 34
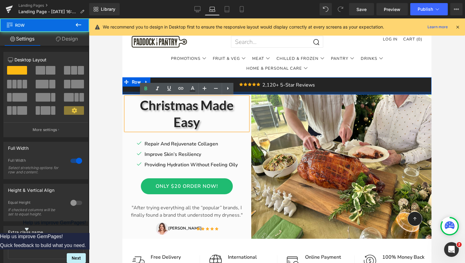
drag, startPoint x: 349, startPoint y: 94, endPoint x: 347, endPoint y: 92, distance: 3.3
click at [349, 94] on div at bounding box center [276, 93] width 309 height 3
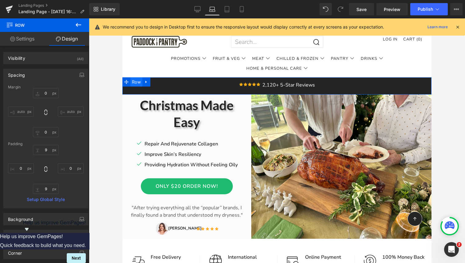
click at [134, 81] on span "Row" at bounding box center [136, 81] width 12 height 9
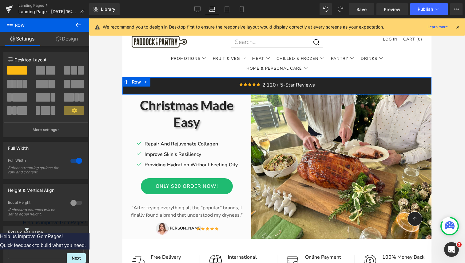
click at [19, 70] on span at bounding box center [17, 70] width 20 height 9
click at [66, 86] on span at bounding box center [67, 84] width 6 height 9
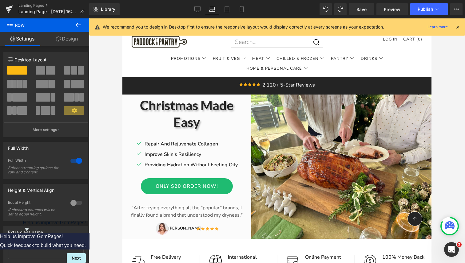
click at [458, 27] on icon at bounding box center [458, 27] width 6 height 6
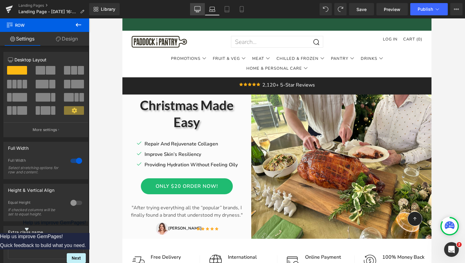
click at [194, 8] on link "Desktop" at bounding box center [197, 9] width 15 height 12
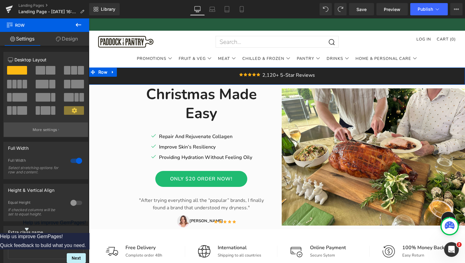
click at [43, 128] on p "More settings" at bounding box center [45, 130] width 25 height 6
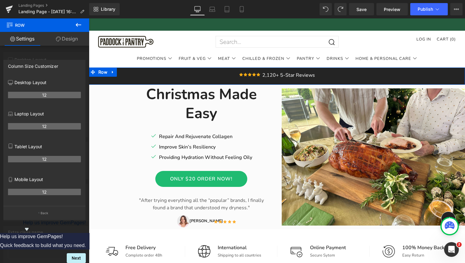
click at [52, 43] on link "Design" at bounding box center [67, 39] width 45 height 14
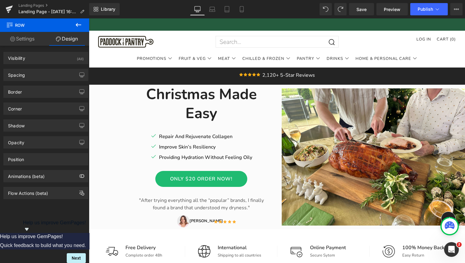
click at [79, 23] on icon at bounding box center [78, 24] width 7 height 7
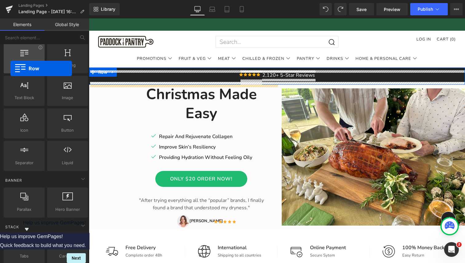
drag, startPoint x: 26, startPoint y: 61, endPoint x: 12, endPoint y: 68, distance: 15.9
click at [12, 68] on div "Row rows, columns, layouts, div" at bounding box center [24, 58] width 41 height 30
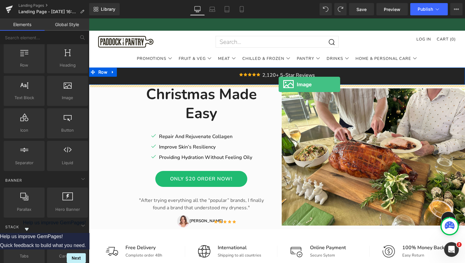
drag, startPoint x: 160, startPoint y: 116, endPoint x: 278, endPoint y: 85, distance: 122.9
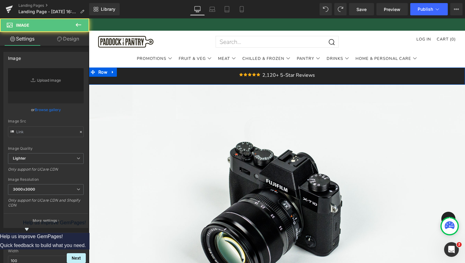
type input "//[DOMAIN_NAME][URL]"
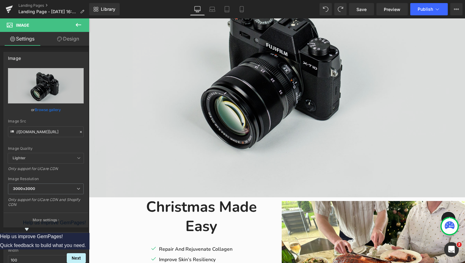
scroll to position [78, 0]
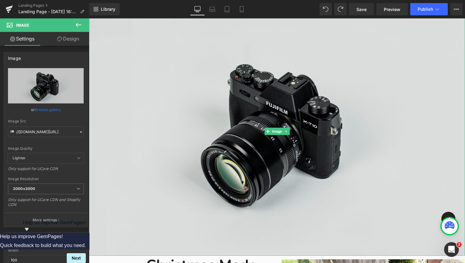
click at [262, 129] on img at bounding box center [277, 131] width 376 height 249
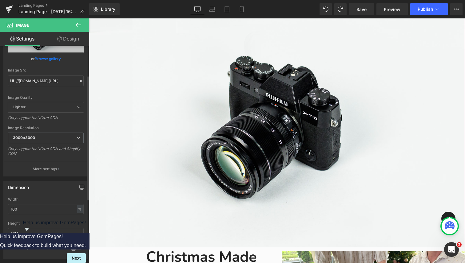
scroll to position [53, 0]
click at [45, 135] on span "3000x3000" at bounding box center [46, 136] width 76 height 11
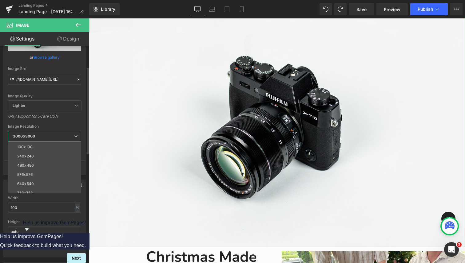
click at [4, 144] on div "//[DOMAIN_NAME][URL] Replace Image Upload image or Browse gallery Image Src //[…" at bounding box center [45, 95] width 82 height 159
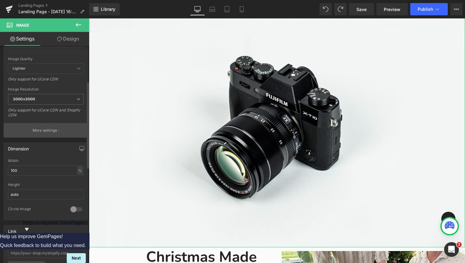
scroll to position [92, 0]
click at [42, 132] on button "More settings" at bounding box center [46, 128] width 84 height 14
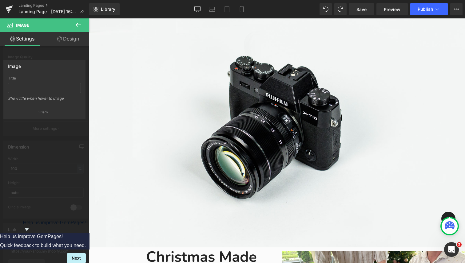
click at [24, 125] on div at bounding box center [44, 142] width 89 height 248
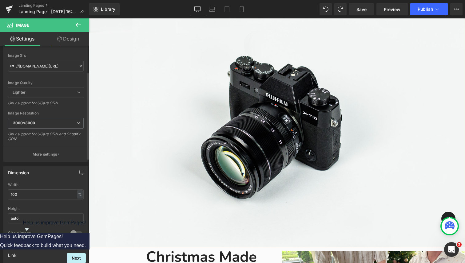
scroll to position [0, 0]
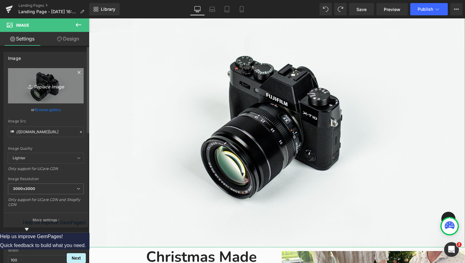
click at [43, 82] on icon "Replace Image" at bounding box center [45, 86] width 49 height 8
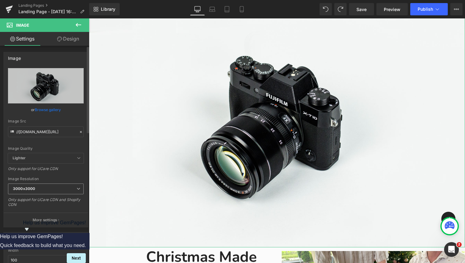
click at [43, 189] on span "3000x3000" at bounding box center [46, 189] width 76 height 11
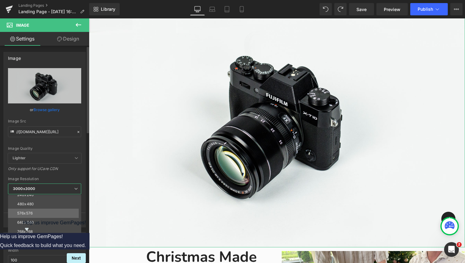
scroll to position [88, 0]
click at [3, 204] on div "Image //[DOMAIN_NAME][URL] Replace Image Upload image or Browse gallery Image S…" at bounding box center [44, 140] width 82 height 176
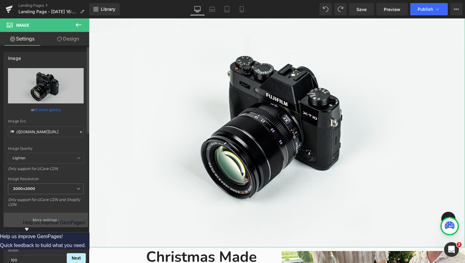
click at [39, 219] on p "More settings" at bounding box center [45, 221] width 25 height 6
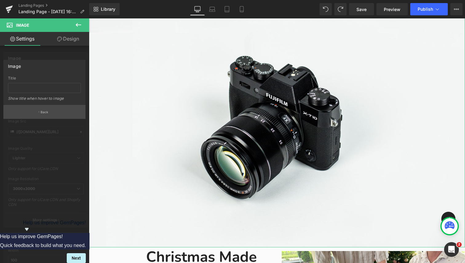
click at [45, 115] on button "Back" at bounding box center [44, 112] width 82 height 14
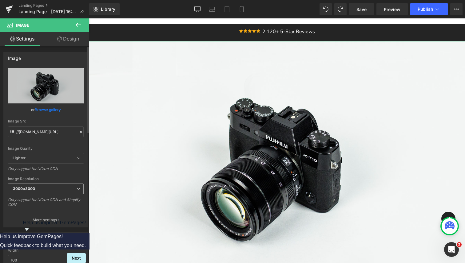
scroll to position [92, 0]
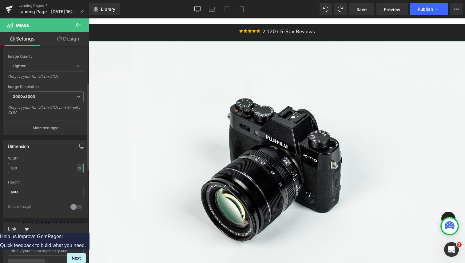
click at [39, 166] on input "100" at bounding box center [46, 168] width 76 height 10
click at [80, 145] on icon "button" at bounding box center [81, 146] width 5 height 5
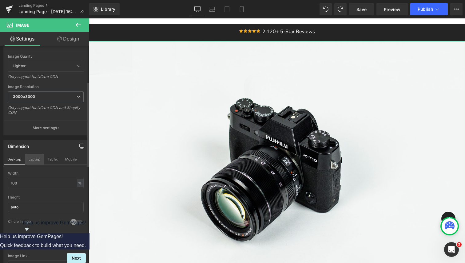
click at [31, 162] on button "Laptop" at bounding box center [34, 159] width 19 height 10
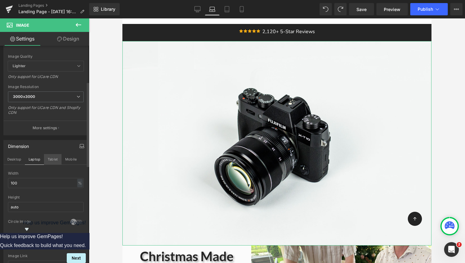
click at [49, 161] on button "Tablet" at bounding box center [53, 159] width 18 height 10
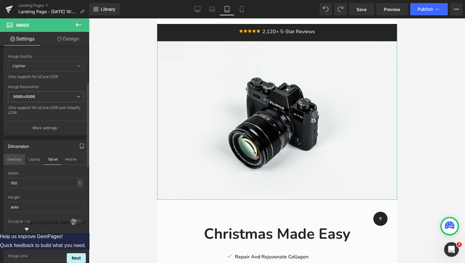
click at [17, 160] on button "Desktop" at bounding box center [14, 159] width 21 height 10
